Goal: Task Accomplishment & Management: Complete application form

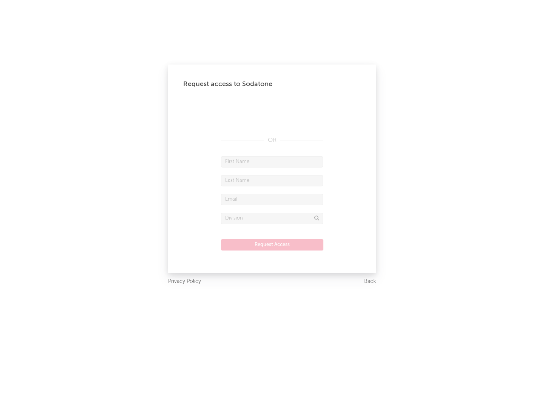
click at [272, 162] on input "text" at bounding box center [272, 161] width 102 height 11
type input "[PERSON_NAME]"
click at [272, 180] on input "text" at bounding box center [272, 180] width 102 height 11
type input "[PERSON_NAME]"
click at [272, 199] on input "text" at bounding box center [272, 199] width 102 height 11
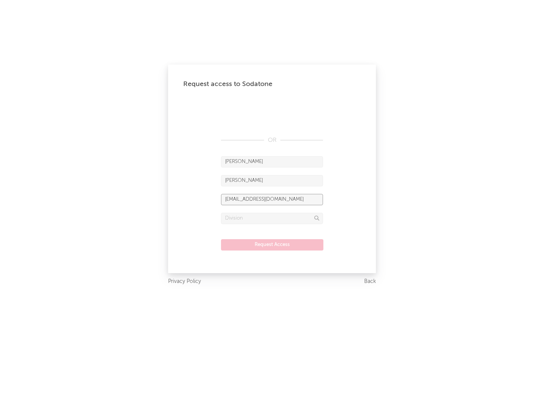
type input "[EMAIL_ADDRESS][DOMAIN_NAME]"
click at [272, 218] on input "text" at bounding box center [272, 218] width 102 height 11
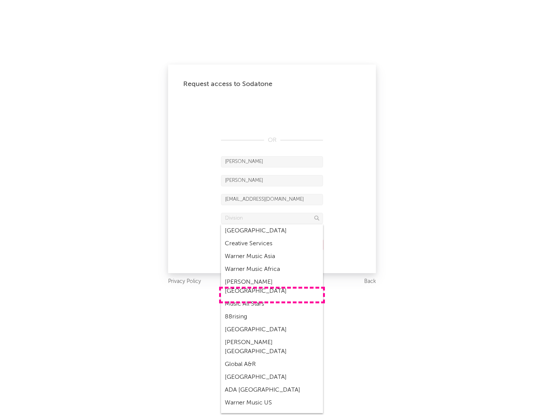
click at [272, 298] on div "Music All Stars" at bounding box center [272, 304] width 102 height 13
type input "Music All Stars"
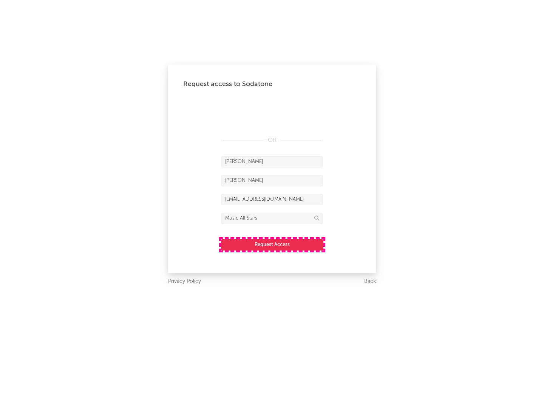
click at [272, 245] on button "Request Access" at bounding box center [272, 244] width 102 height 11
